Goal: Task Accomplishment & Management: Manage account settings

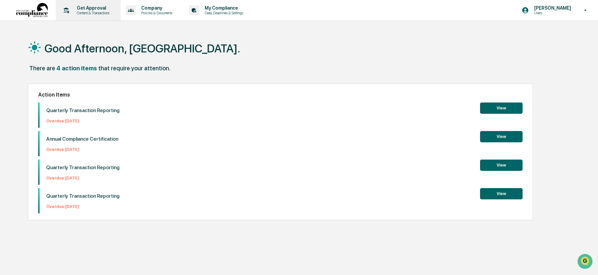
click at [102, 11] on p "Content & Transactions" at bounding box center [91, 13] width 41 height 5
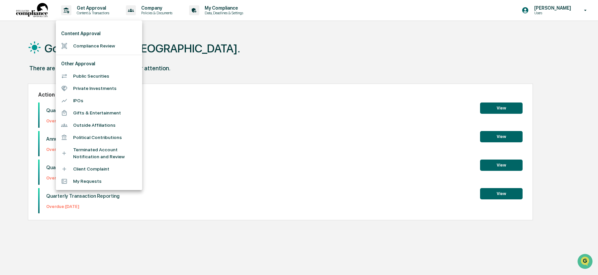
click at [578, 11] on div at bounding box center [299, 137] width 598 height 275
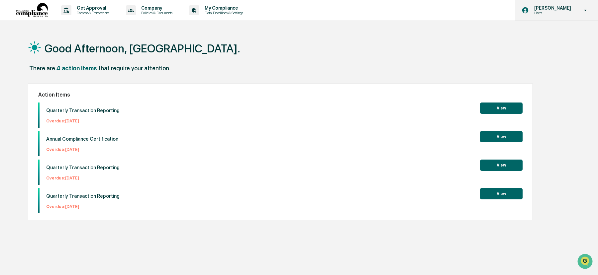
click at [587, 11] on icon at bounding box center [585, 10] width 12 height 6
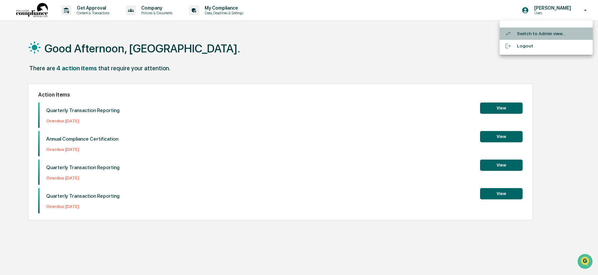
click at [548, 35] on li "Switch to Admin view..." at bounding box center [545, 34] width 93 height 12
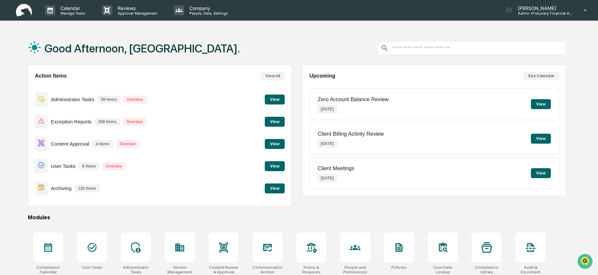
click at [274, 143] on button "View" at bounding box center [275, 144] width 20 height 10
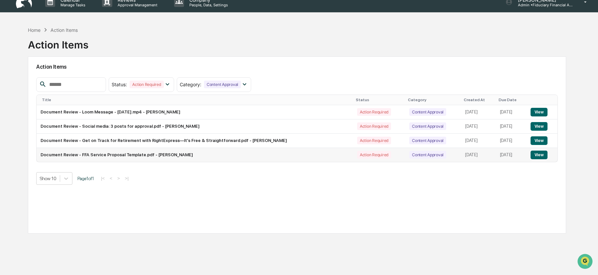
scroll to position [10, 0]
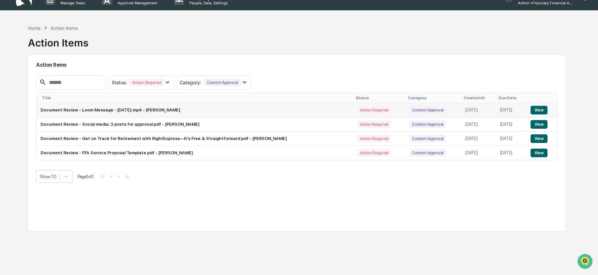
click at [543, 106] on button "View" at bounding box center [538, 110] width 17 height 9
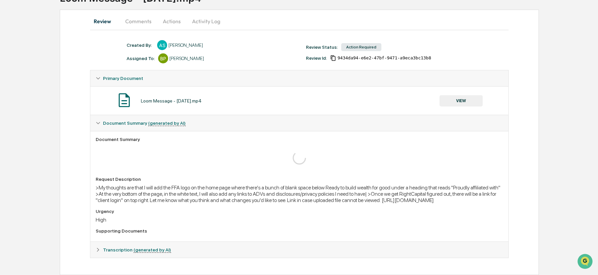
scroll to position [61, 0]
click at [467, 95] on button "VIEW" at bounding box center [460, 100] width 43 height 11
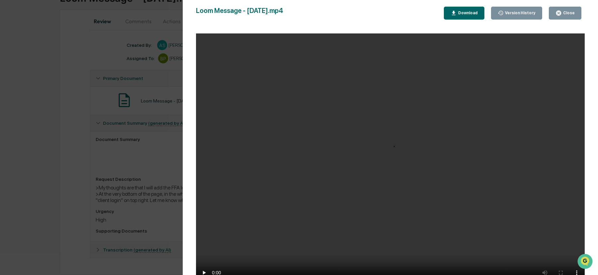
scroll to position [44, 0]
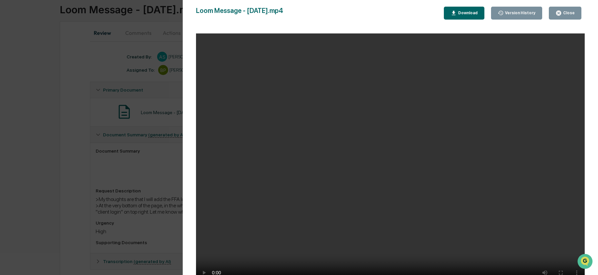
click at [340, 143] on video "Your browser does not support the video tag." at bounding box center [390, 161] width 389 height 255
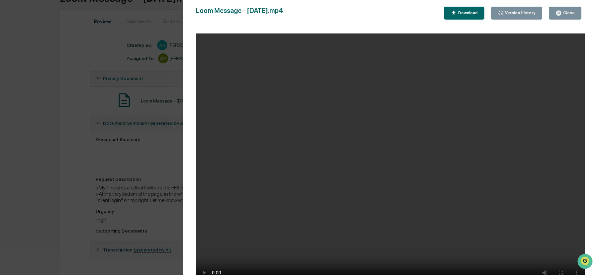
click at [564, 16] on div "Close" at bounding box center [564, 13] width 19 height 6
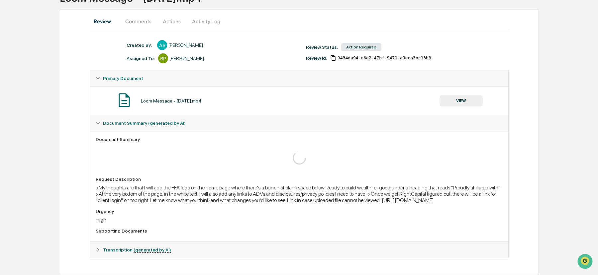
scroll to position [47, 0]
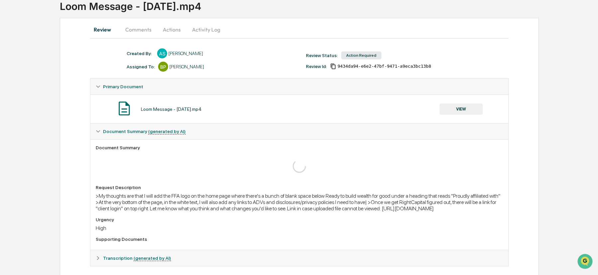
drag, startPoint x: 414, startPoint y: 216, endPoint x: 122, endPoint y: 215, distance: 292.2
click at [122, 212] on div ">My thoughts are that I will add the FFA logo on the home page where there's a …" at bounding box center [299, 202] width 407 height 19
copy div "https://www.loom.com/share/1849cd1a7e004f80a6e24dbeb51de336?sid=62ecc276-45df-4…"
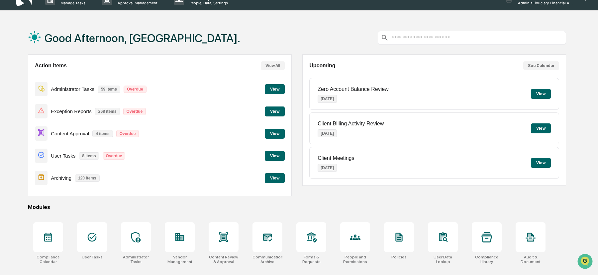
click at [277, 131] on button "View" at bounding box center [275, 134] width 20 height 10
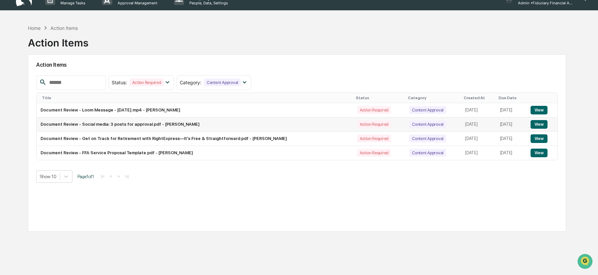
click at [545, 125] on button "View" at bounding box center [538, 124] width 17 height 9
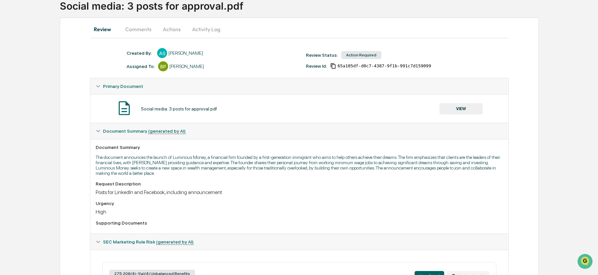
scroll to position [51, 0]
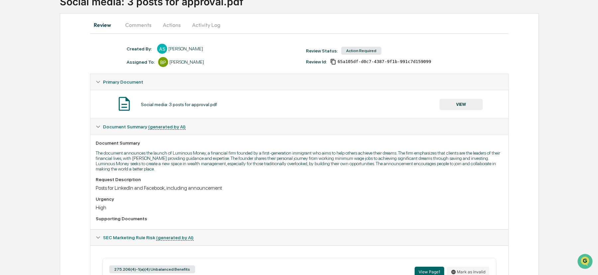
click at [465, 102] on button "VIEW" at bounding box center [460, 104] width 43 height 11
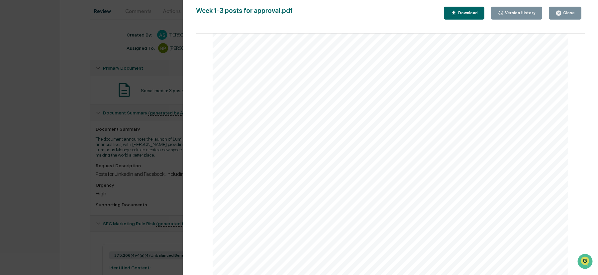
scroll to position [189, 0]
click at [567, 12] on div "Close" at bounding box center [568, 13] width 13 height 5
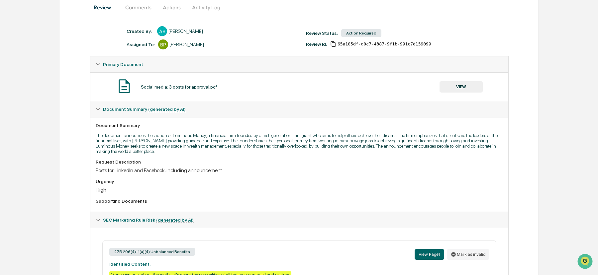
scroll to position [0, 0]
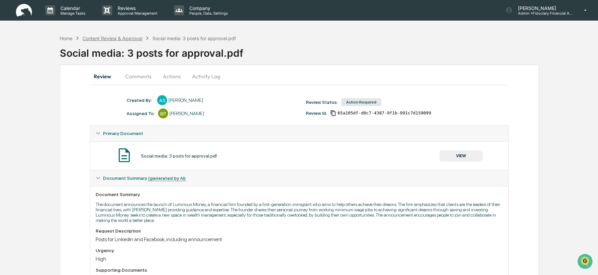
click at [111, 36] on div "Content Review & Approval" at bounding box center [112, 39] width 60 height 6
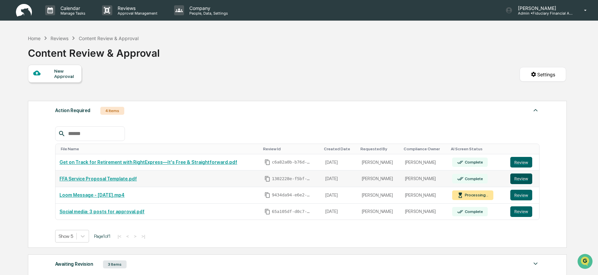
click at [520, 178] on button "Review" at bounding box center [521, 179] width 22 height 11
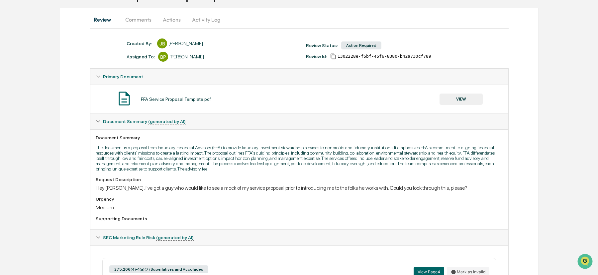
scroll to position [54, 0]
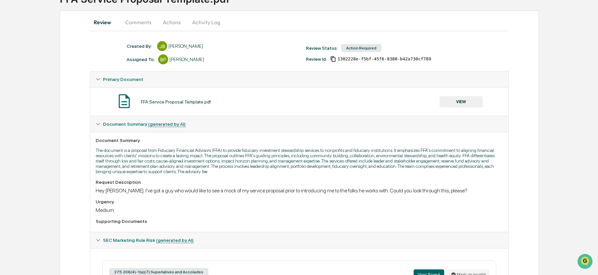
click at [459, 101] on button "VIEW" at bounding box center [460, 101] width 43 height 11
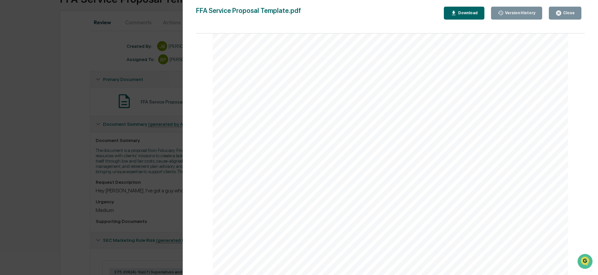
scroll to position [3593, 0]
click at [293, 210] on span "collaborative solutions. Her expertise in growth strategies, talent development…" at bounding box center [383, 207] width 279 height 6
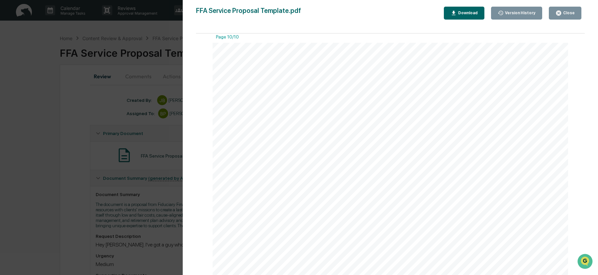
scroll to position [4332, 0]
click at [563, 10] on div "Close" at bounding box center [564, 13] width 19 height 6
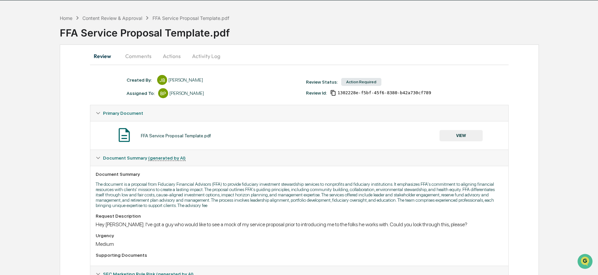
scroll to position [0, 0]
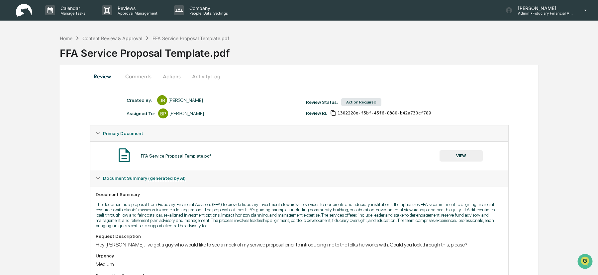
click at [148, 77] on button "Comments" at bounding box center [138, 76] width 37 height 16
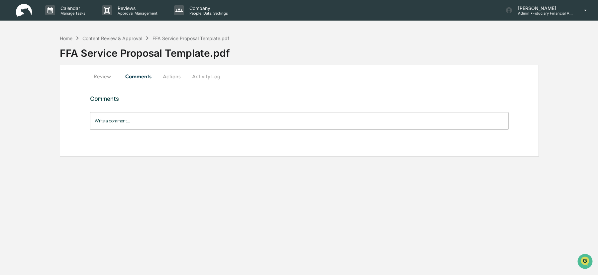
click at [101, 122] on input "Write a comment..." at bounding box center [299, 121] width 418 height 18
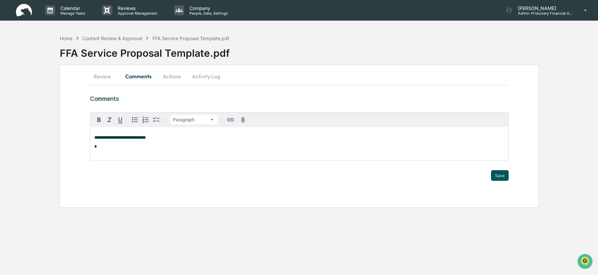
click at [500, 176] on button "Save" at bounding box center [500, 175] width 18 height 11
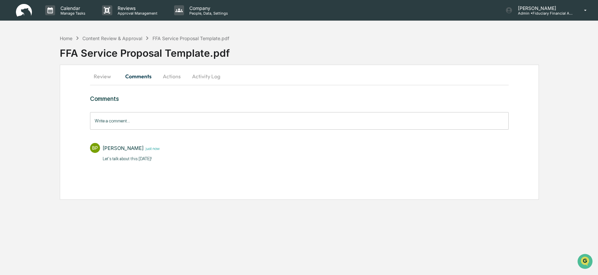
click at [122, 35] on div "Home Content Review & Approval FFA Service Proposal Template.pdf" at bounding box center [144, 38] width 169 height 7
click at [123, 39] on div "Content Review & Approval" at bounding box center [112, 39] width 60 height 6
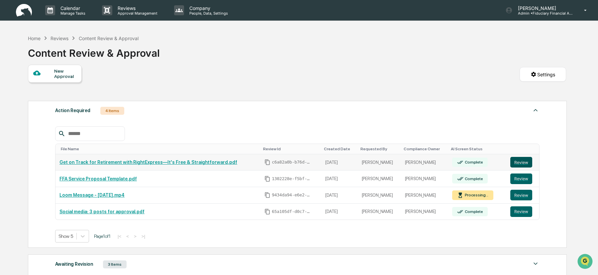
click at [521, 160] on button "Review" at bounding box center [521, 162] width 22 height 11
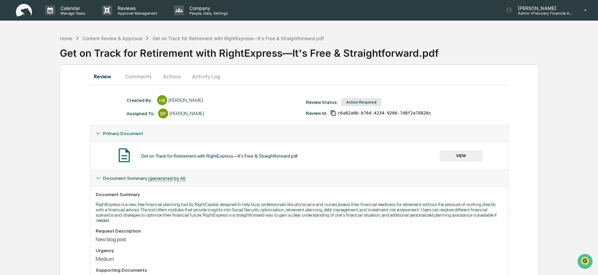
click at [463, 153] on button "VIEW" at bounding box center [460, 155] width 43 height 11
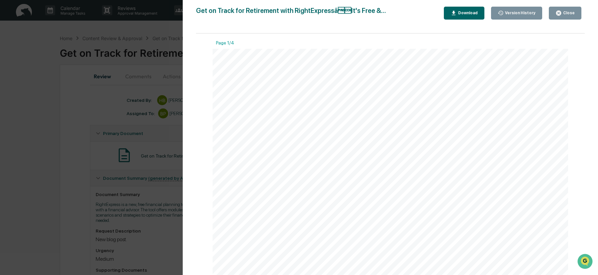
click at [560, 11] on icon "button" at bounding box center [558, 13] width 5 height 5
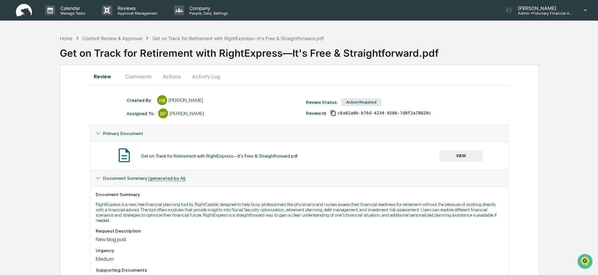
click at [177, 74] on button "Actions" at bounding box center [172, 76] width 30 height 16
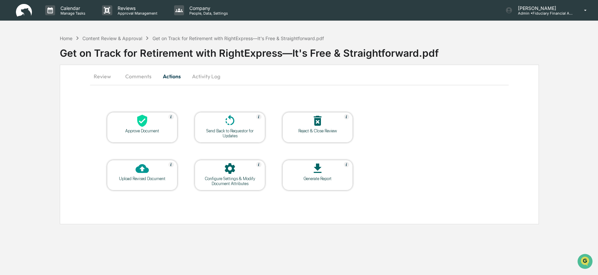
click at [153, 129] on div "Approve Document" at bounding box center [142, 131] width 60 height 5
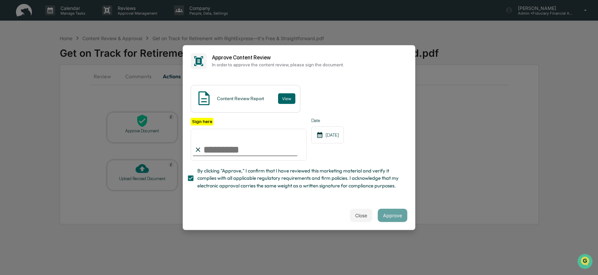
click at [227, 149] on input "Sign here" at bounding box center [249, 145] width 116 height 32
type input "**********"
click at [388, 215] on button "Approve" at bounding box center [393, 215] width 30 height 13
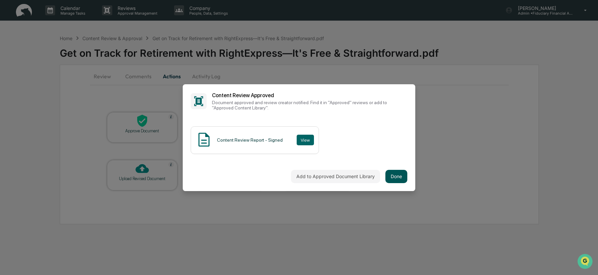
click at [398, 174] on button "Done" at bounding box center [396, 176] width 22 height 13
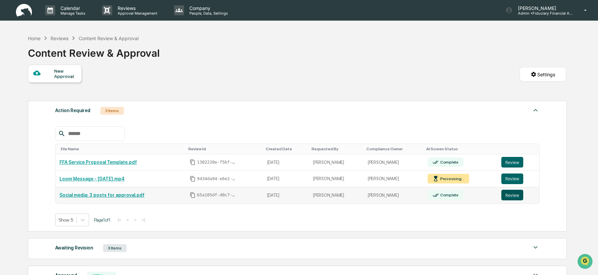
click at [512, 195] on button "Review" at bounding box center [512, 195] width 22 height 11
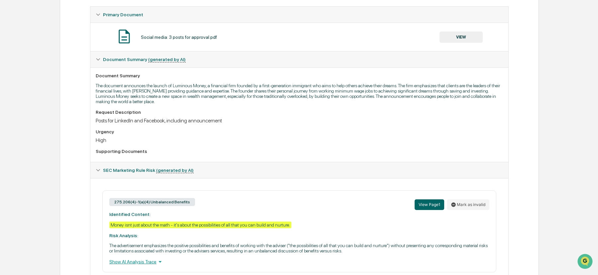
scroll to position [126, 0]
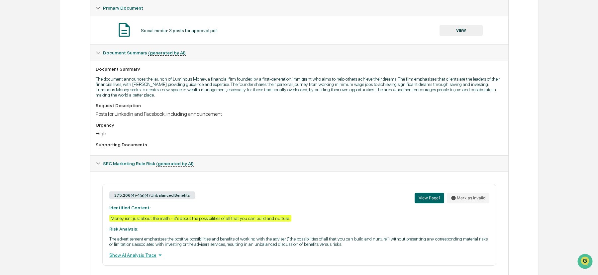
click at [457, 31] on button "VIEW" at bounding box center [460, 30] width 43 height 11
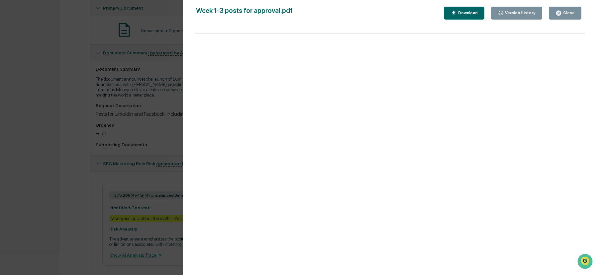
click at [457, 31] on div "Week 1-3 posts for approval.pdf Close Version History Download" at bounding box center [390, 144] width 389 height 275
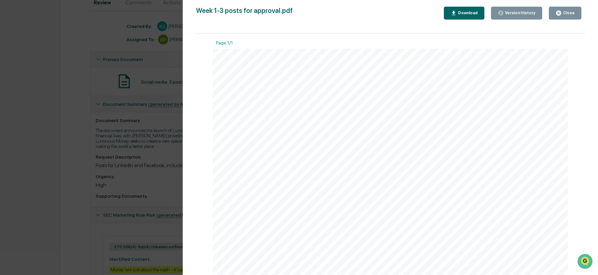
scroll to position [0, 0]
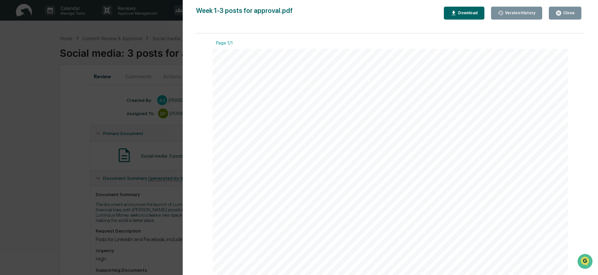
click at [565, 10] on div "Close" at bounding box center [564, 13] width 19 height 6
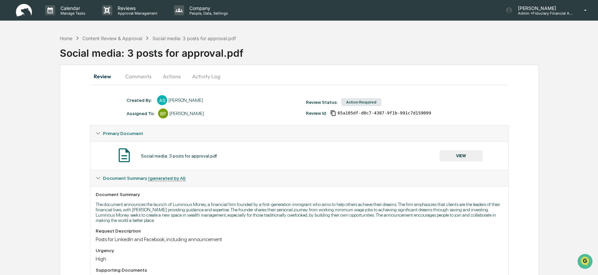
click at [146, 74] on button "Comments" at bounding box center [138, 76] width 37 height 16
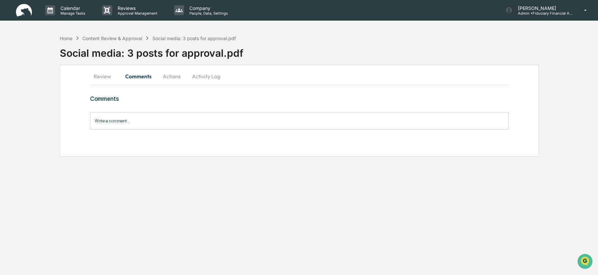
click at [114, 121] on div "Write a comment... Write a comment..." at bounding box center [299, 121] width 418 height 18
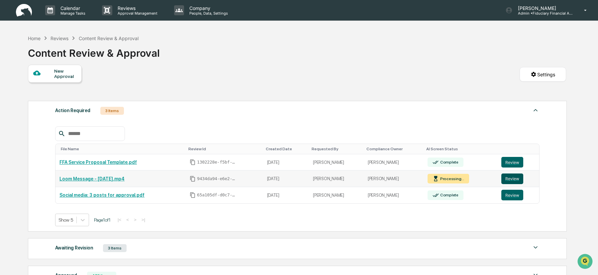
click at [507, 177] on button "Review" at bounding box center [512, 179] width 22 height 11
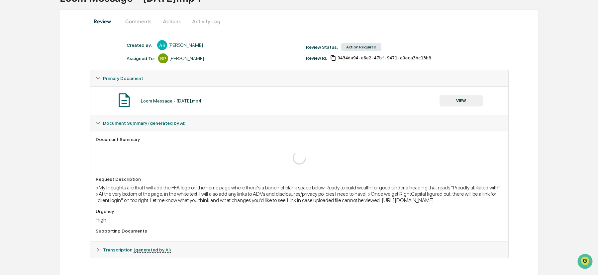
scroll to position [61, 0]
click at [467, 95] on button "VIEW" at bounding box center [460, 100] width 43 height 11
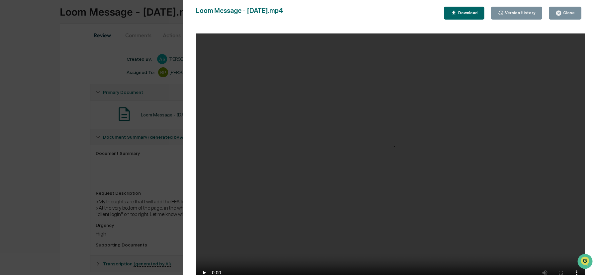
scroll to position [61, 0]
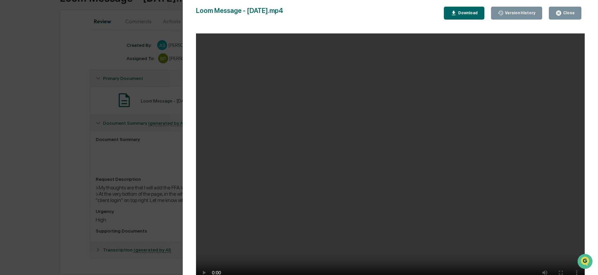
click at [571, 14] on div "Close" at bounding box center [568, 13] width 13 height 5
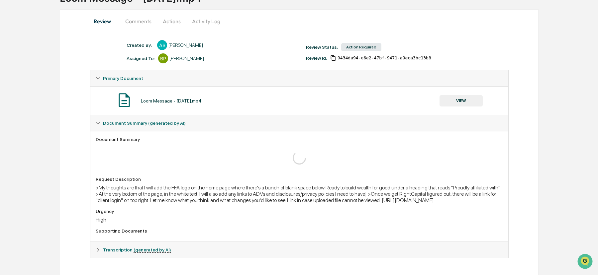
click at [458, 95] on button "VIEW" at bounding box center [460, 100] width 43 height 11
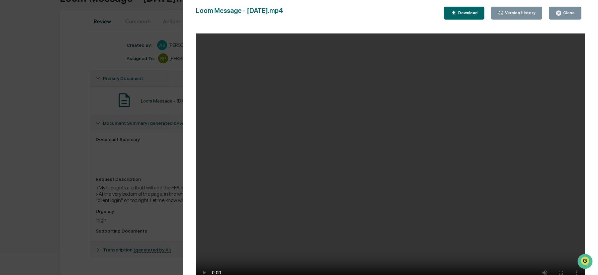
click at [563, 11] on div "Close" at bounding box center [568, 13] width 13 height 5
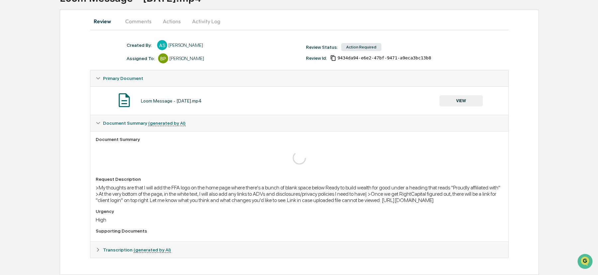
click at [138, 13] on button "Comments" at bounding box center [138, 21] width 37 height 16
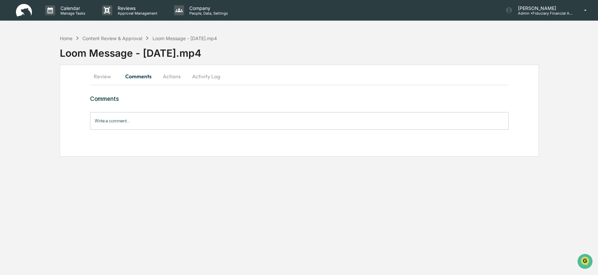
scroll to position [0, 0]
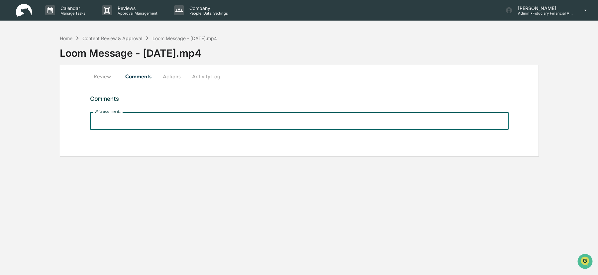
click at [132, 117] on input "Write a comment..." at bounding box center [299, 121] width 418 height 18
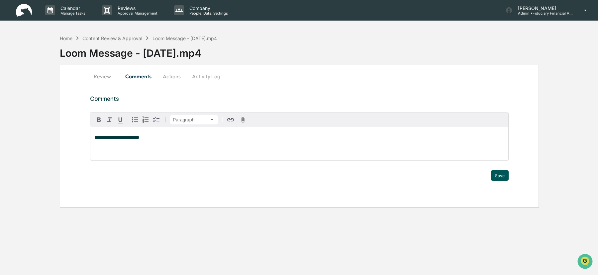
click at [498, 176] on button "Save" at bounding box center [500, 175] width 18 height 11
